Goal: Feedback & Contribution: Leave review/rating

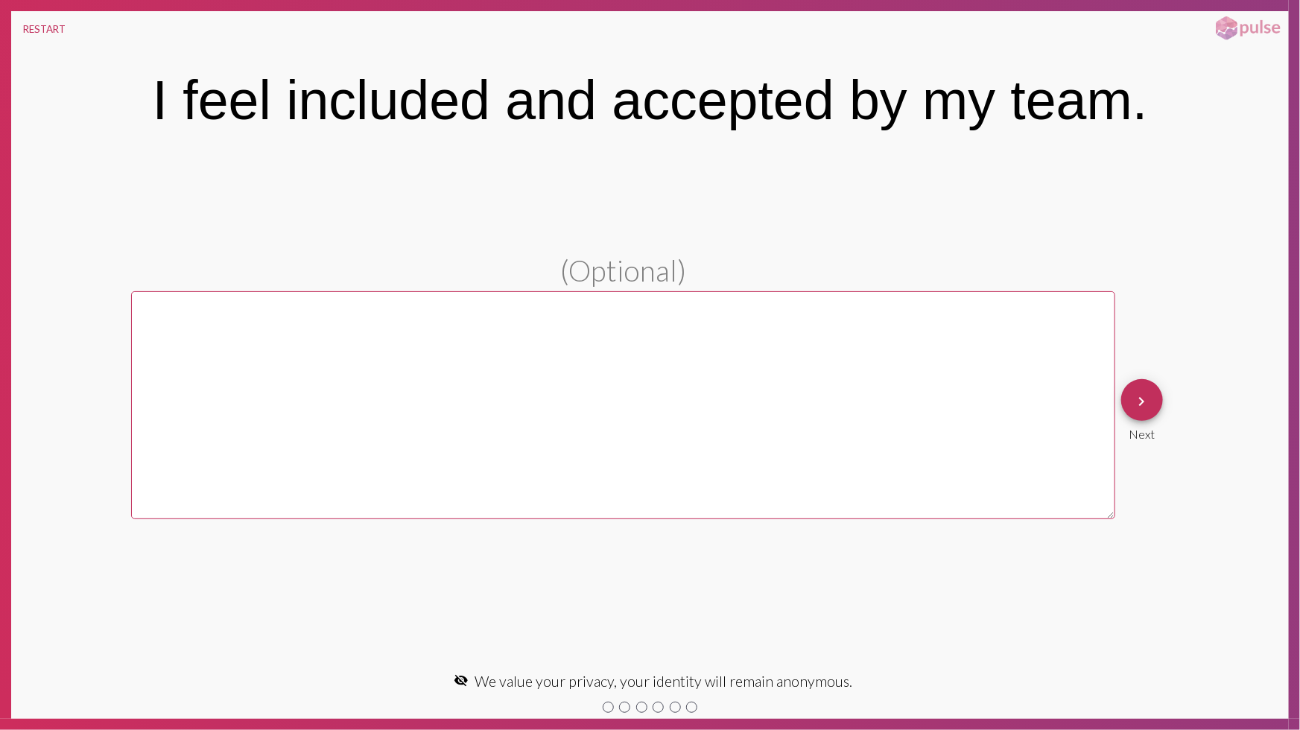
click at [1145, 399] on mat-icon "keyboard_arrow_right" at bounding box center [1142, 402] width 18 height 18
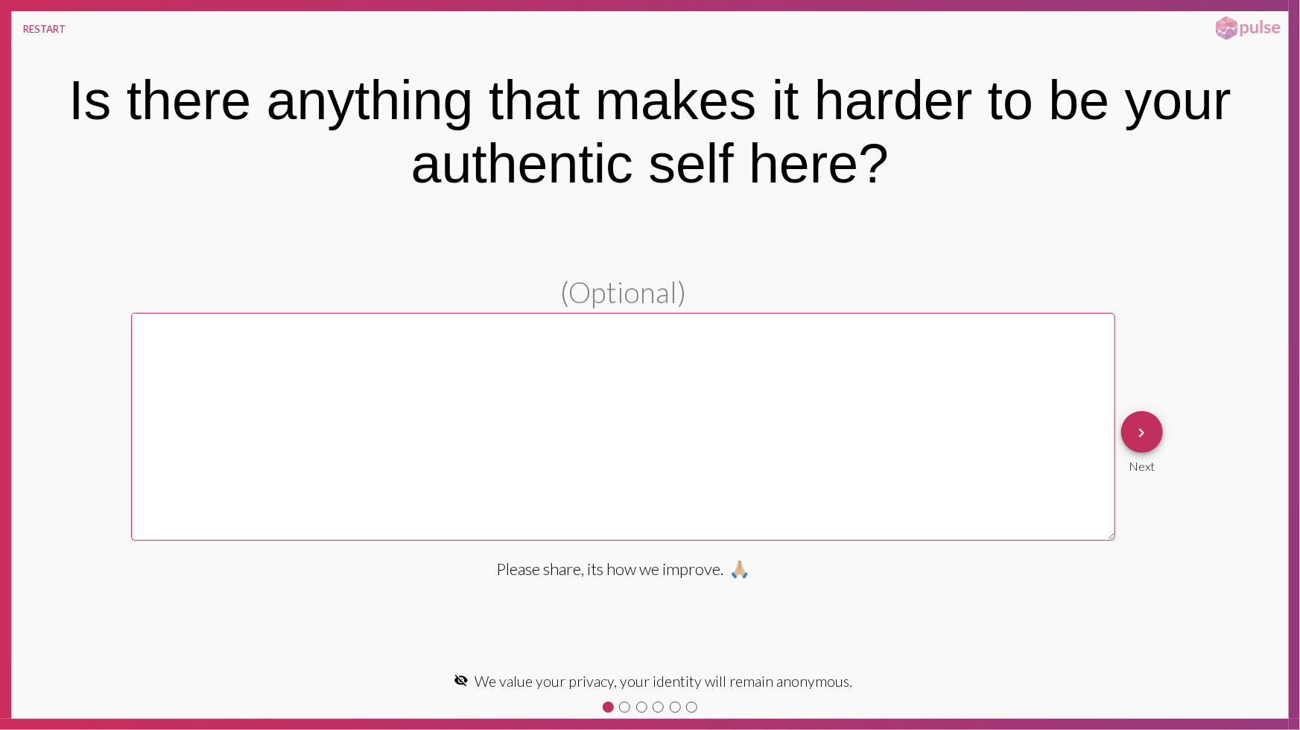
click at [1145, 399] on div "(Optional) Please share, its how we improve. 🙏🏼 keyboard_arrow_right Next" at bounding box center [650, 442] width 1038 height 336
click at [1125, 455] on div "Next" at bounding box center [1142, 463] width 42 height 20
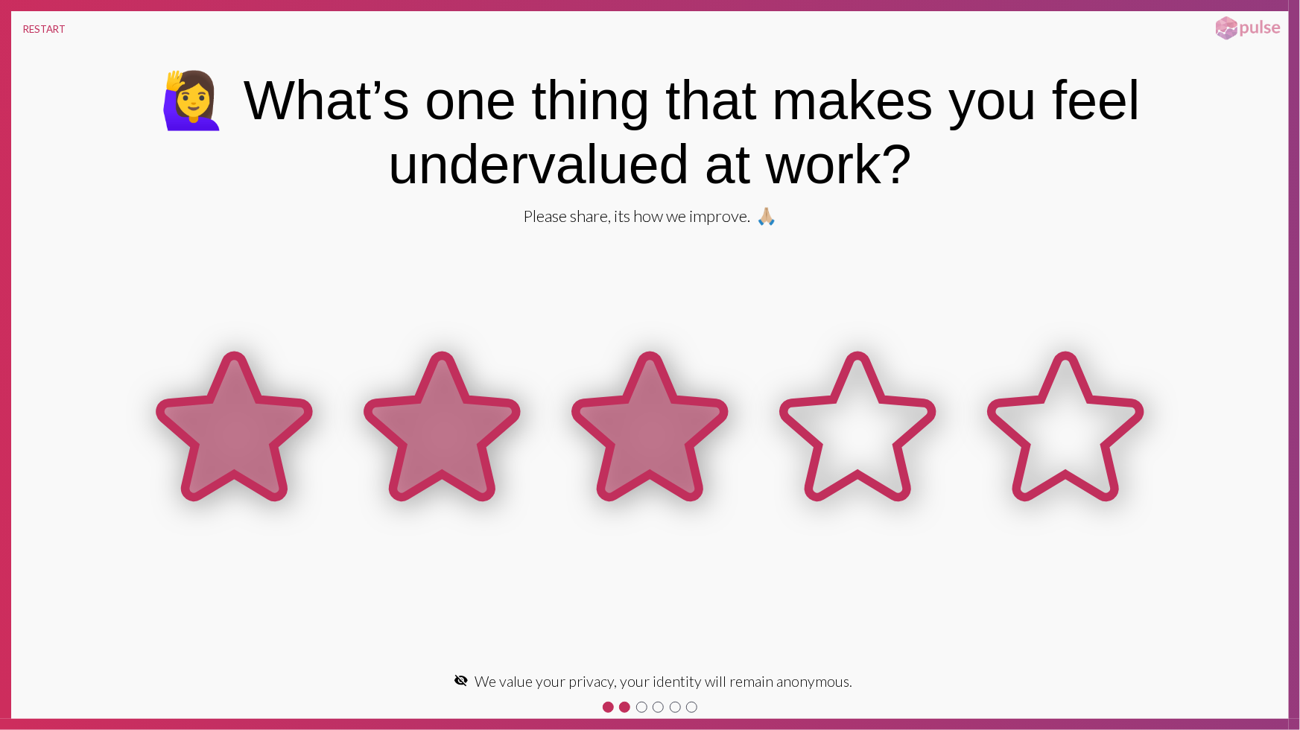
click at [627, 435] on icon at bounding box center [650, 426] width 148 height 142
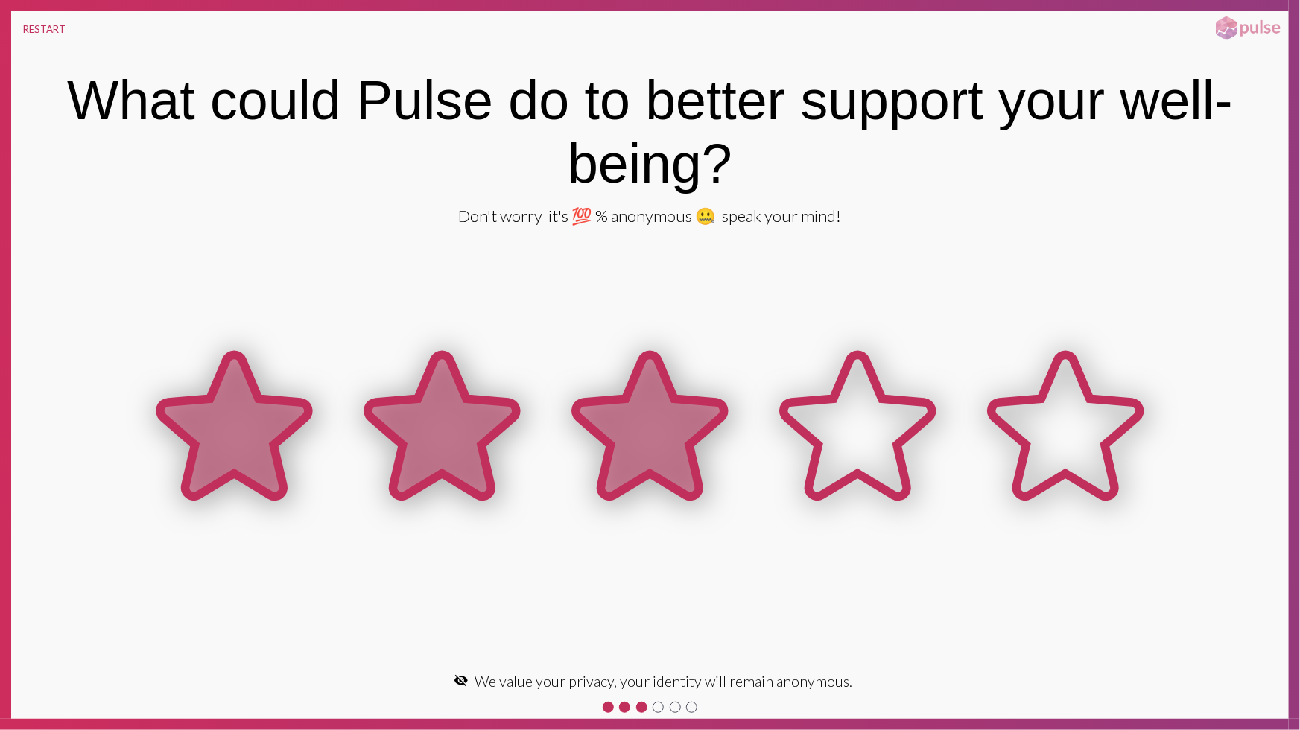
click at [622, 431] on icon at bounding box center [650, 426] width 148 height 142
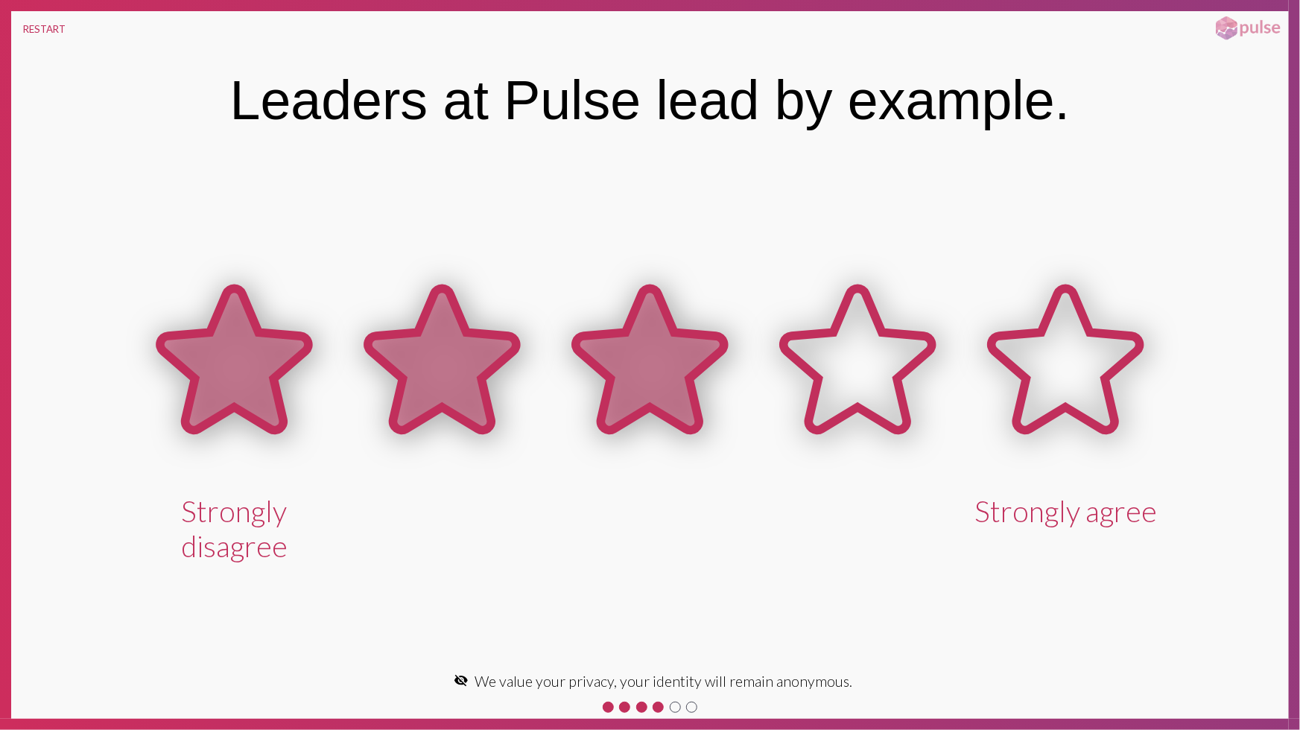
click at [632, 414] on icon at bounding box center [650, 359] width 148 height 142
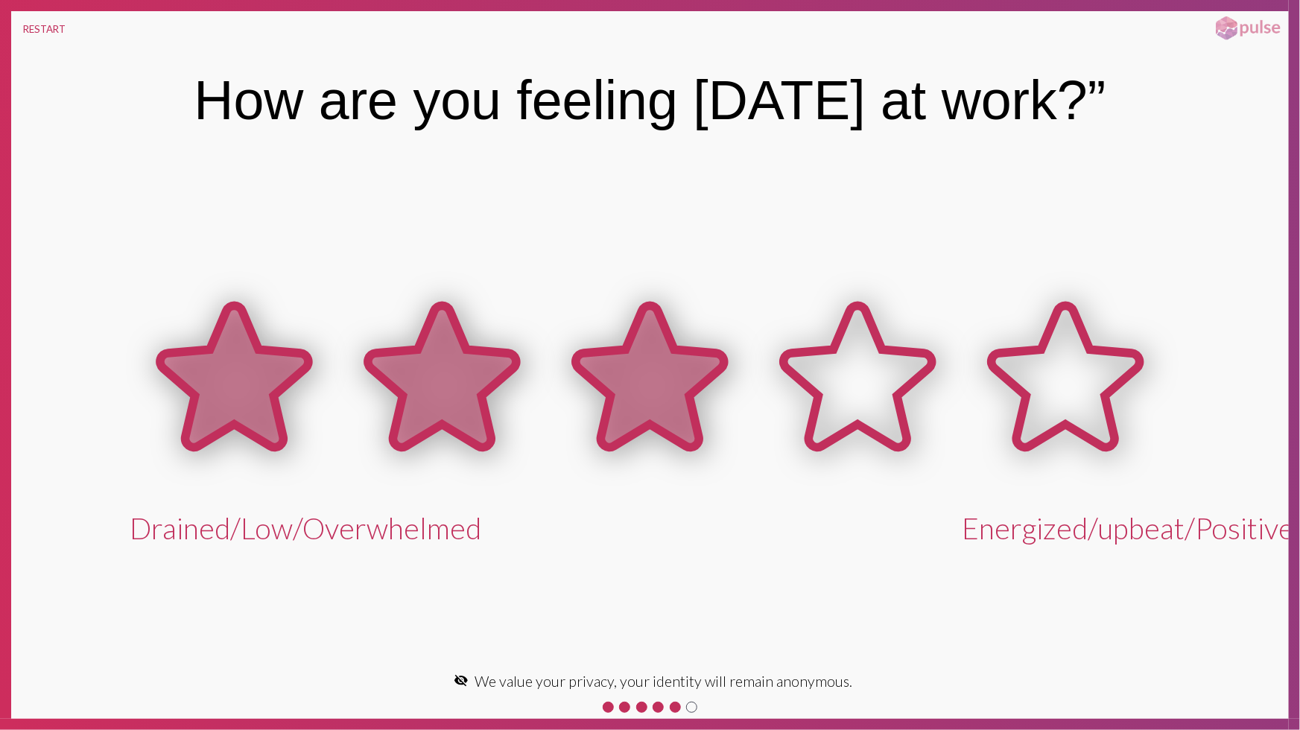
click at [656, 378] on icon at bounding box center [650, 377] width 148 height 142
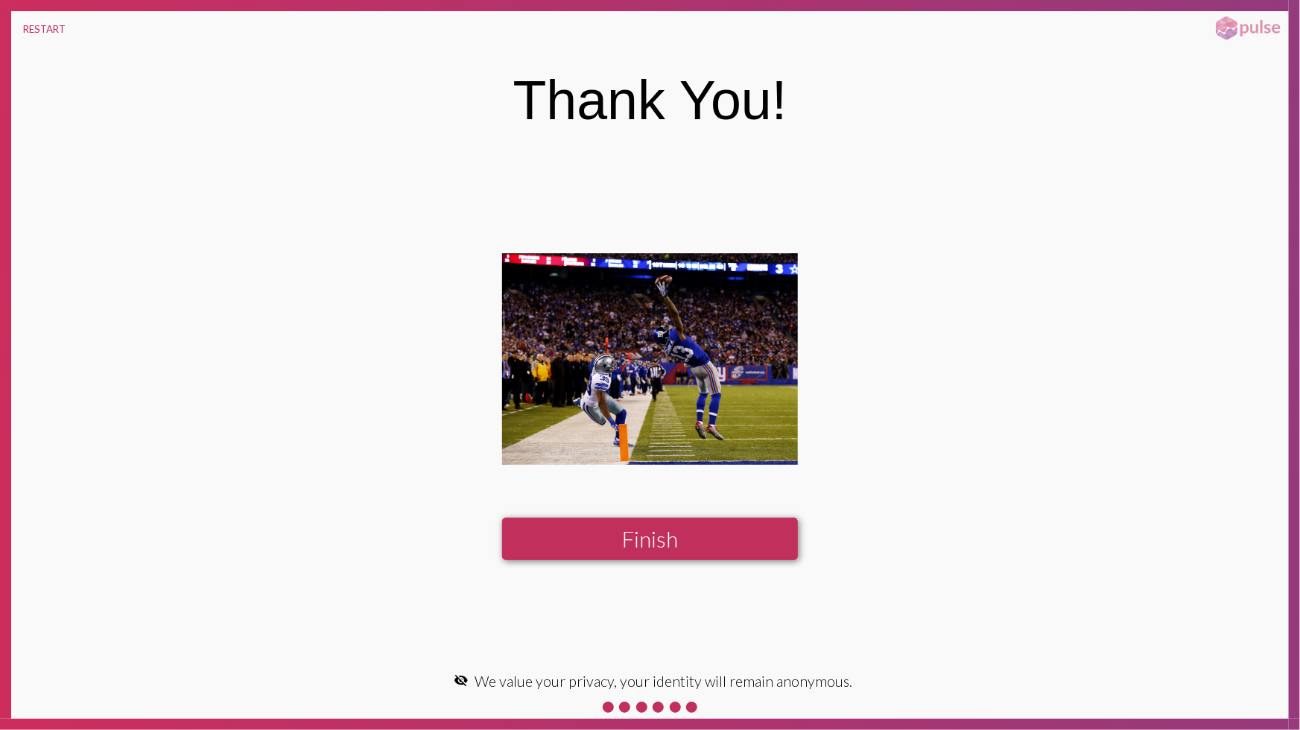
click at [653, 534] on button "Finish" at bounding box center [649, 539] width 295 height 42
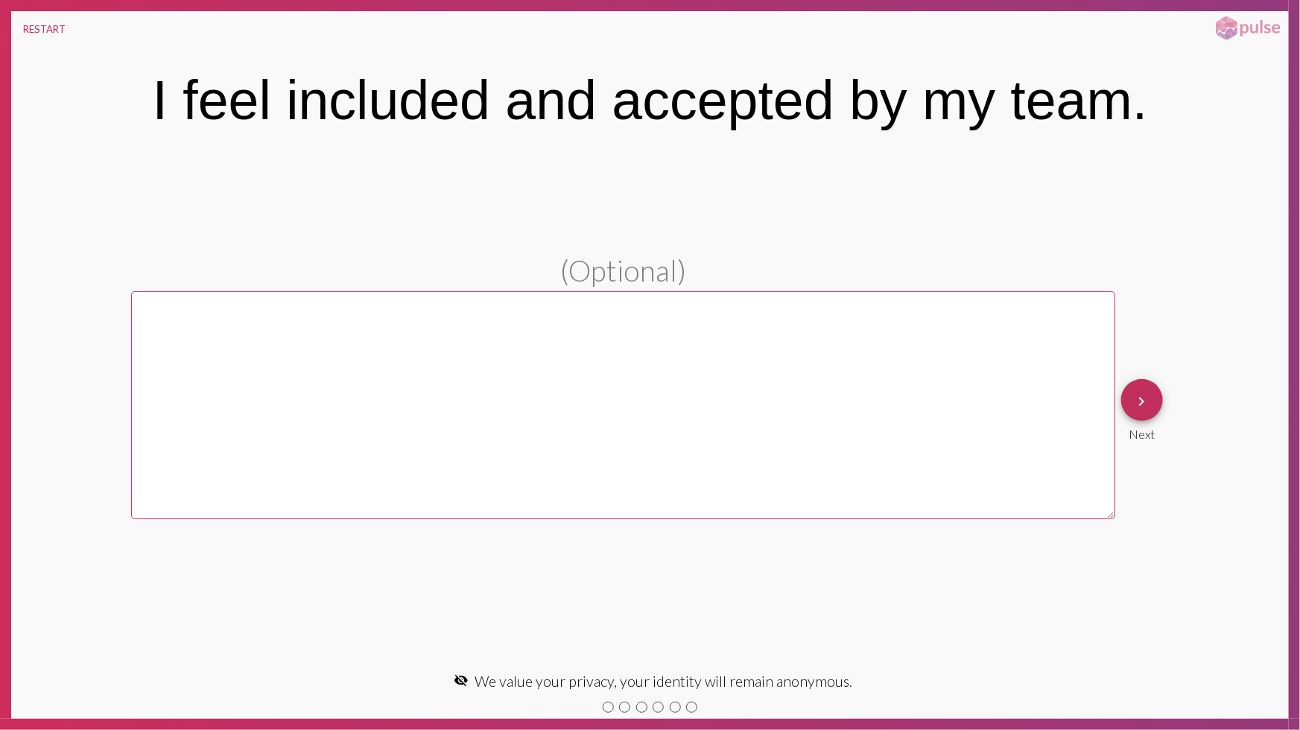
click at [1144, 408] on mat-icon "keyboard_arrow_right" at bounding box center [1142, 402] width 18 height 18
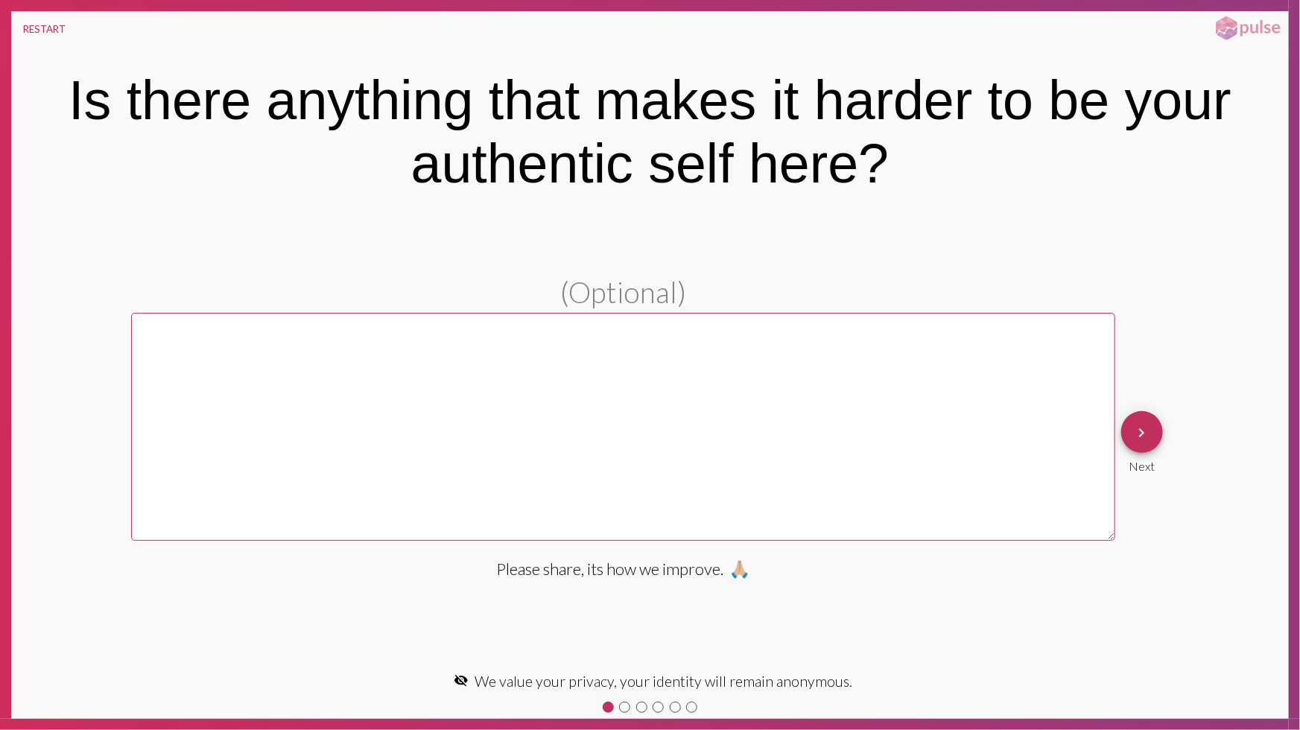
click at [1144, 408] on div "keyboard_arrow_right Next" at bounding box center [1142, 442] width 54 height 74
click at [1138, 442] on span "keyboard_arrow_right" at bounding box center [1142, 432] width 18 height 42
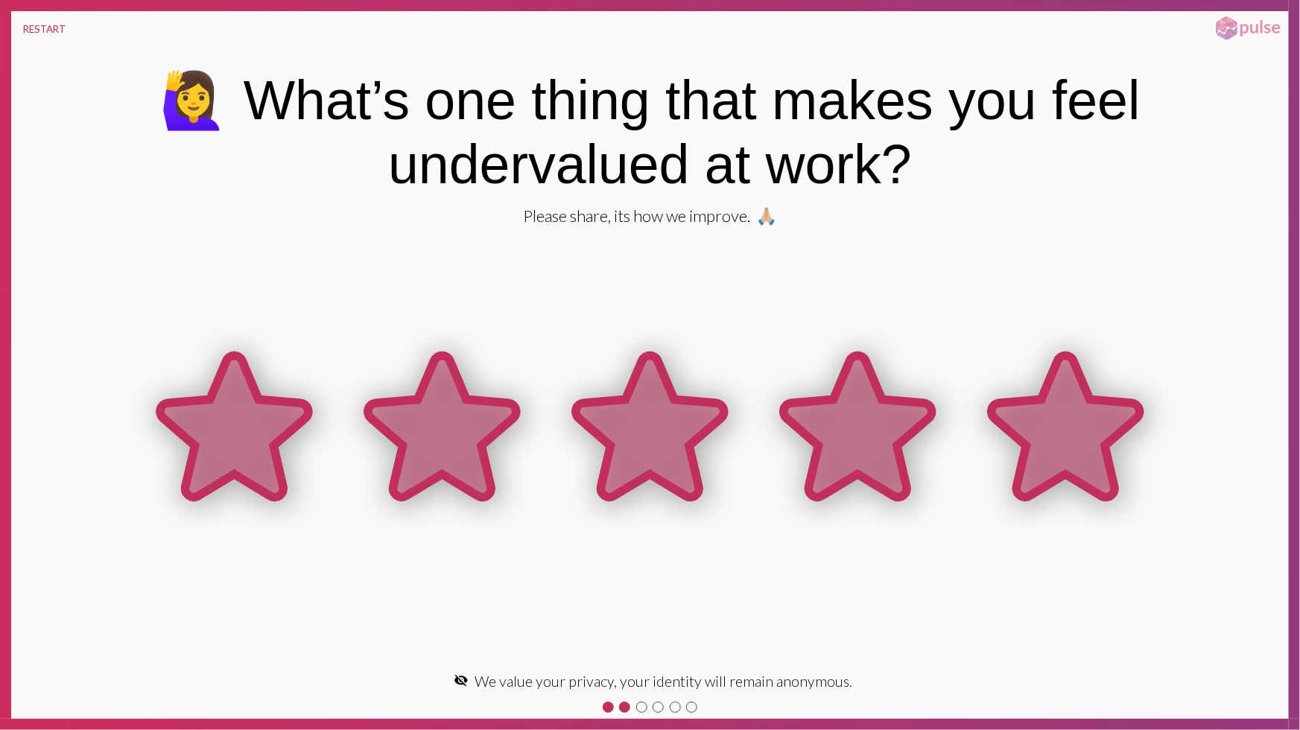
click at [989, 430] on icon at bounding box center [1066, 429] width 208 height 208
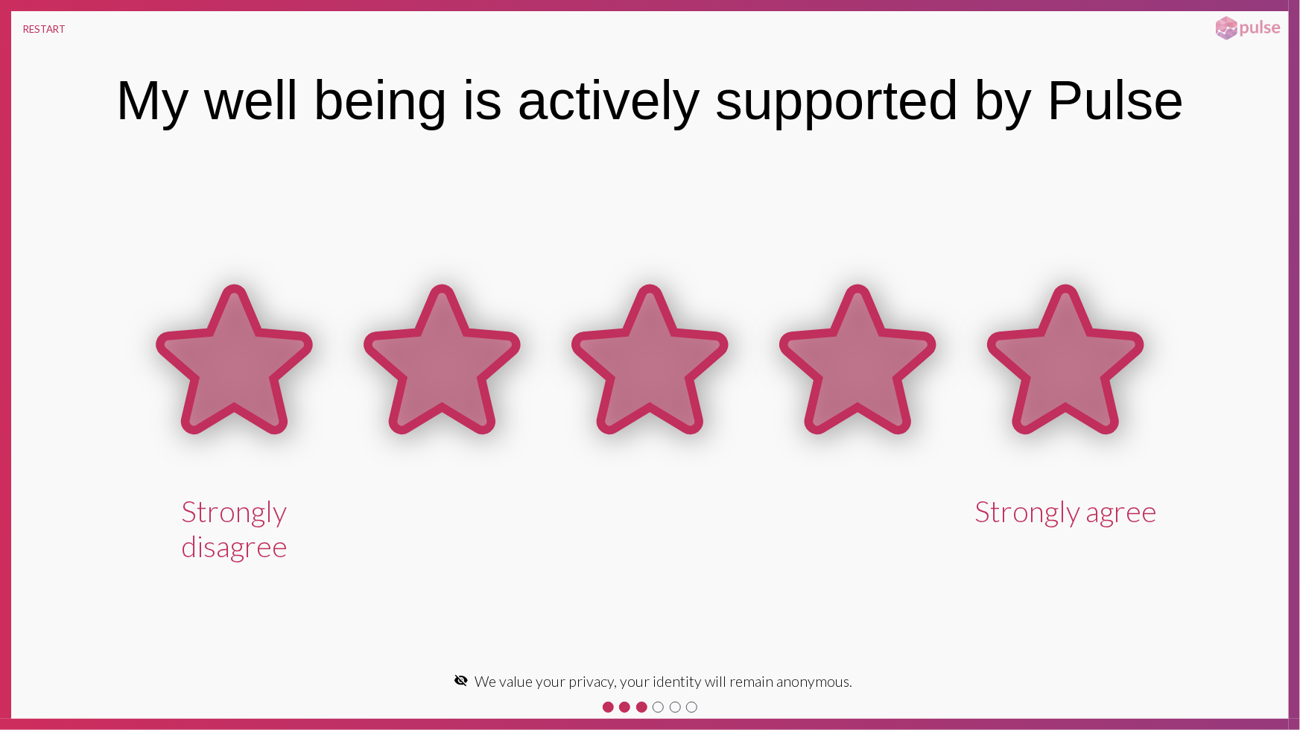
click at [1021, 396] on icon at bounding box center [1065, 359] width 148 height 142
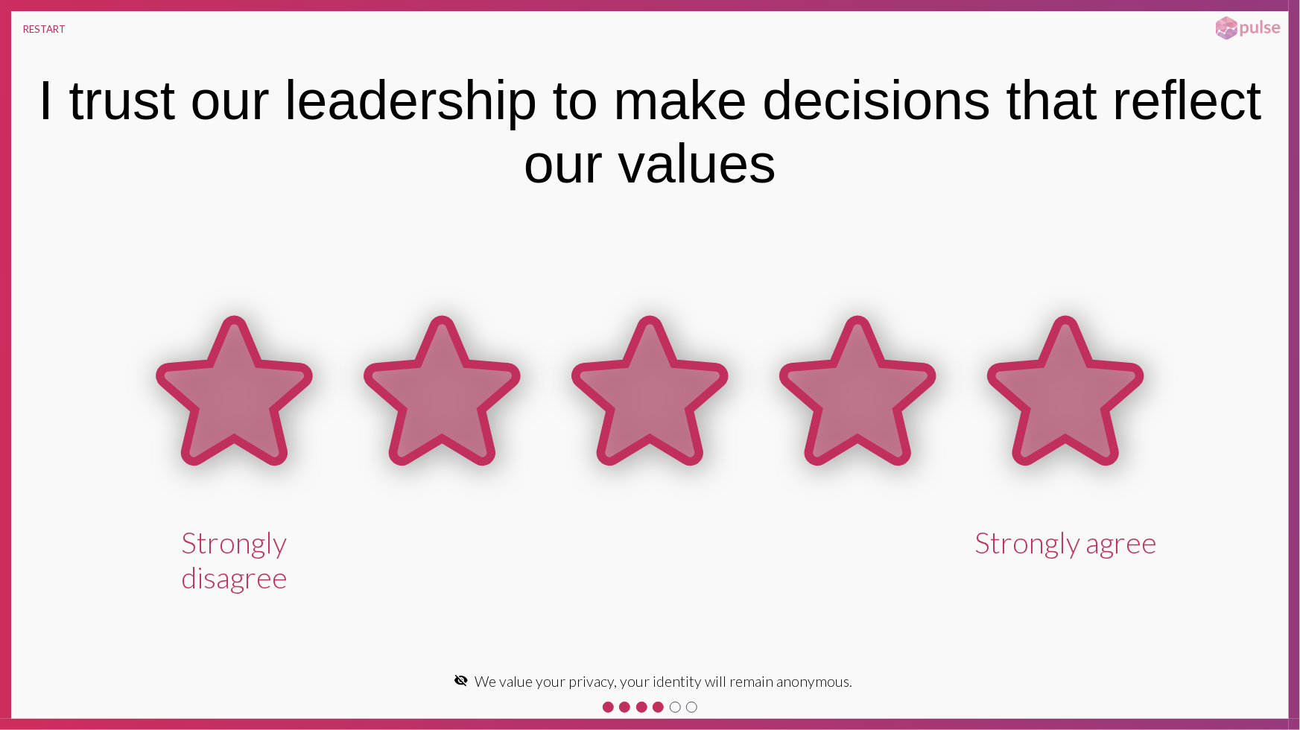
click at [1035, 413] on icon at bounding box center [1065, 391] width 148 height 142
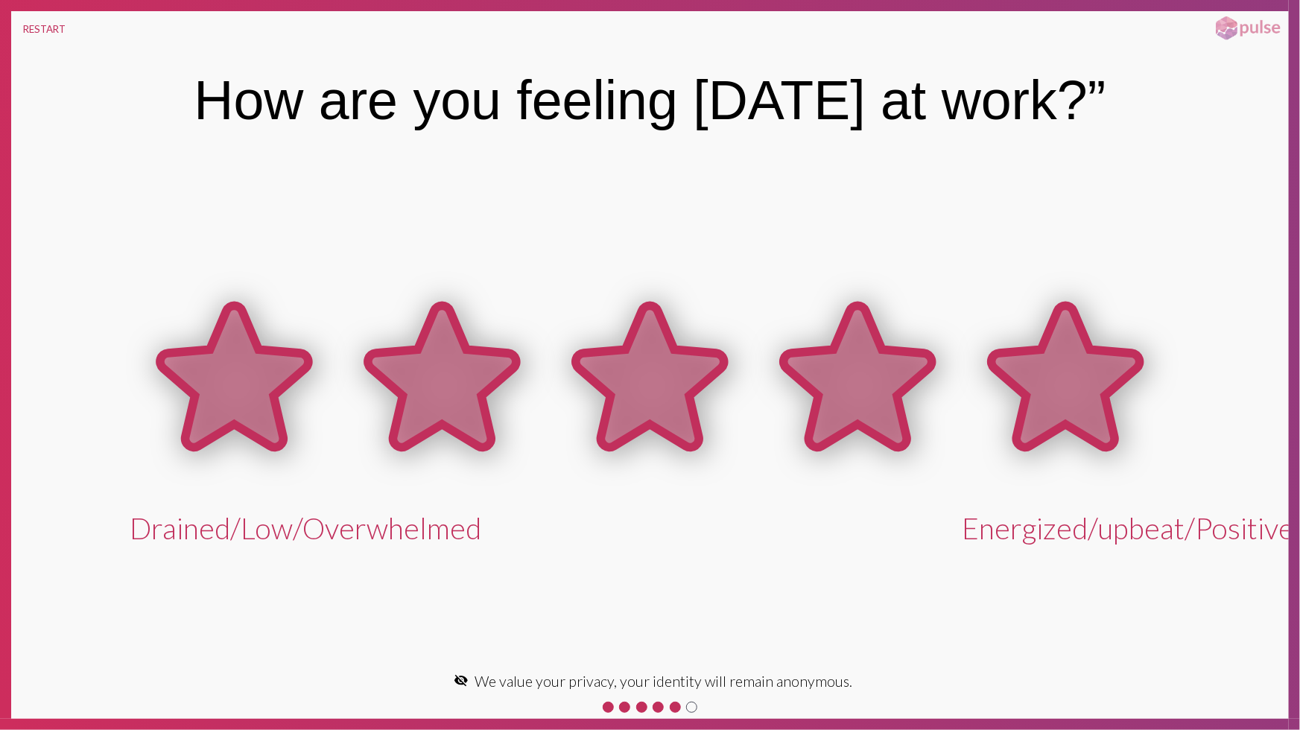
click at [1041, 420] on icon at bounding box center [1065, 377] width 148 height 142
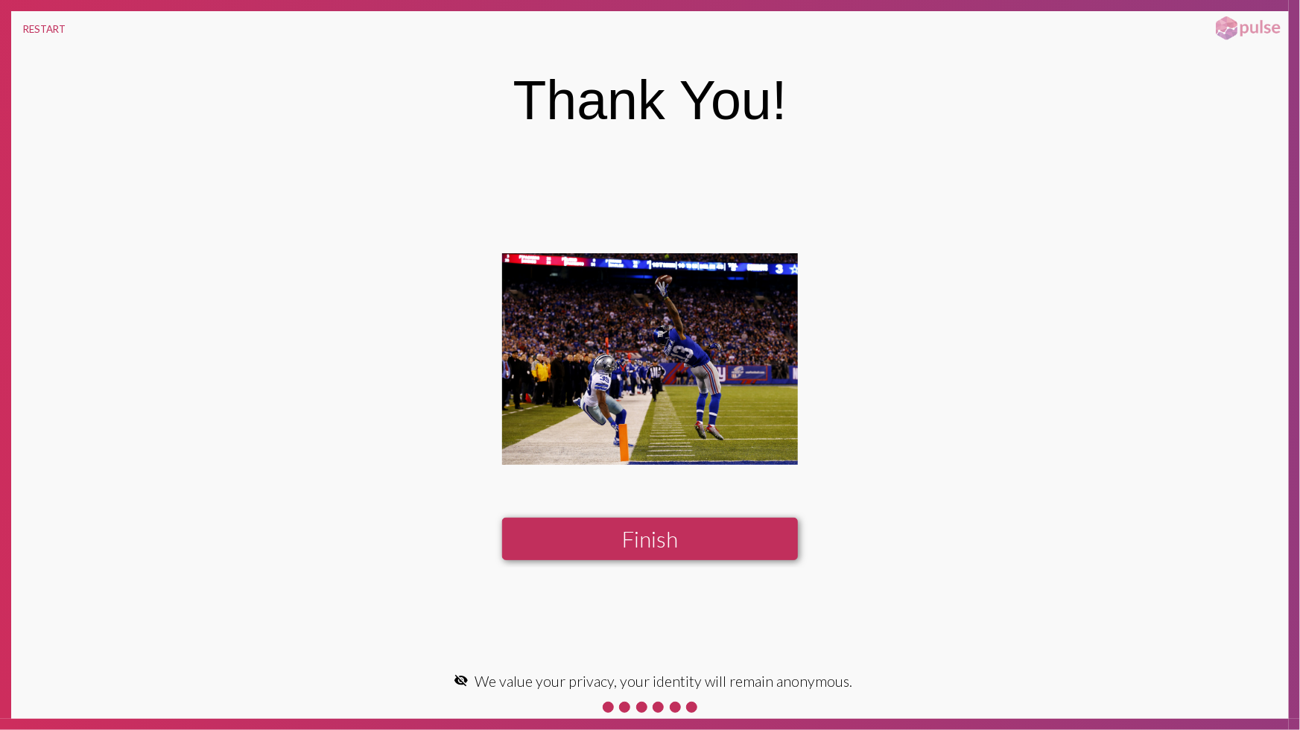
click at [708, 540] on button "Finish" at bounding box center [649, 539] width 295 height 42
